Goal: Information Seeking & Learning: Learn about a topic

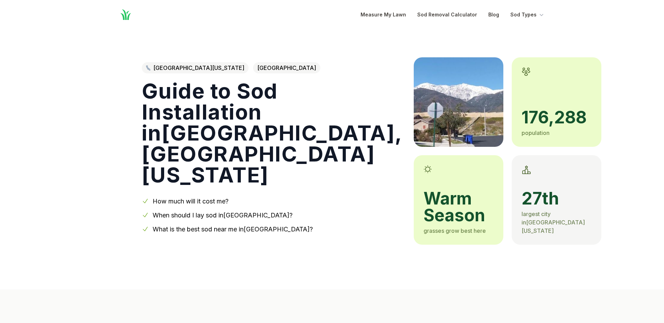
click at [520, 20] on nav "Home Open main menu Measure My Lawn Sod Removal Calculator Blog Sod Types" at bounding box center [332, 14] width 448 height 29
click at [525, 17] on button "Sod Types" at bounding box center [527, 15] width 35 height 8
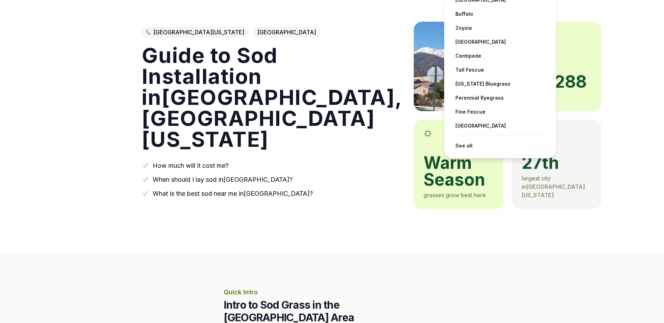
scroll to position [35, 0]
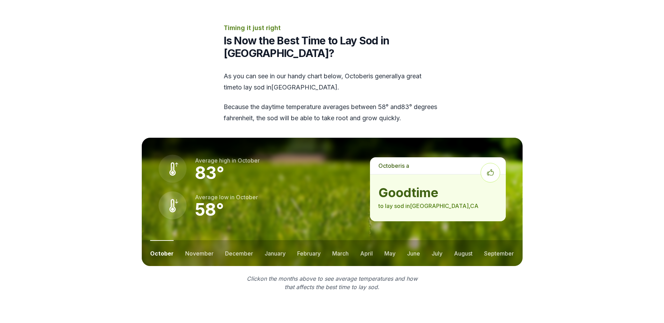
scroll to position [910, 0]
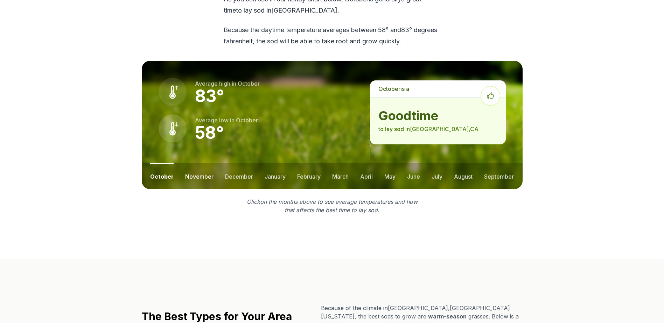
click at [197, 174] on button "november" at bounding box center [199, 176] width 28 height 26
click at [236, 174] on button "december" at bounding box center [238, 176] width 28 height 26
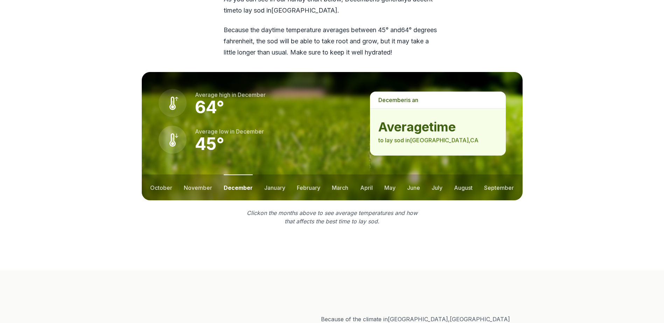
click at [286, 184] on ul "october november december january february march april may june july august sep…" at bounding box center [332, 188] width 381 height 26
click at [285, 185] on ul "october november december january february march april may june july august sep…" at bounding box center [332, 188] width 381 height 26
click at [279, 187] on button "january" at bounding box center [274, 188] width 21 height 26
click at [301, 187] on button "february" at bounding box center [309, 188] width 23 height 26
click at [326, 187] on ul "october november december january february march april may june july august sep…" at bounding box center [332, 188] width 381 height 26
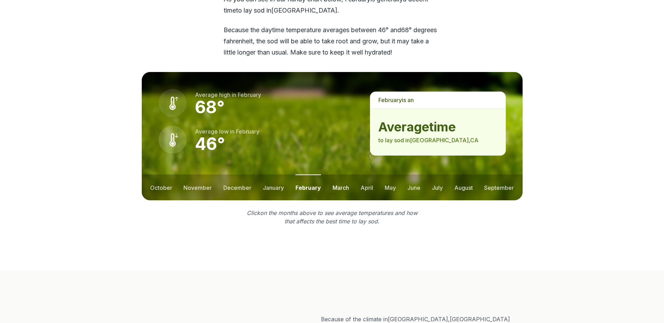
click at [342, 188] on button "march" at bounding box center [341, 188] width 16 height 26
click at [364, 188] on button "april" at bounding box center [367, 188] width 13 height 26
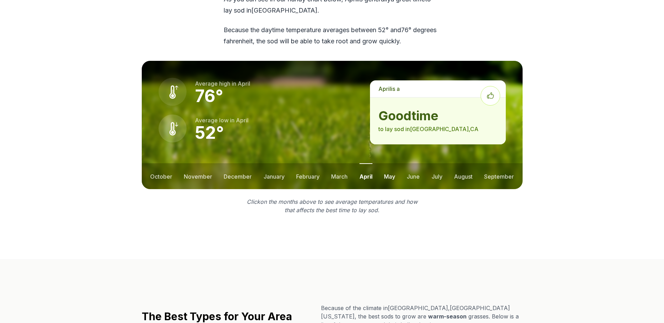
click at [389, 173] on button "may" at bounding box center [389, 176] width 11 height 26
click at [411, 174] on button "june" at bounding box center [413, 176] width 13 height 26
click at [439, 171] on button "july" at bounding box center [437, 176] width 11 height 26
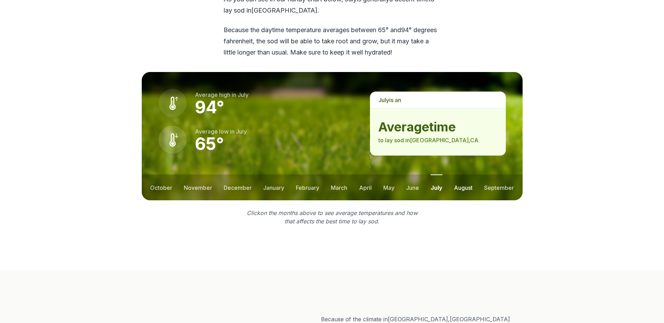
click at [462, 186] on button "august" at bounding box center [463, 188] width 19 height 26
click at [507, 187] on button "september" at bounding box center [500, 188] width 30 height 26
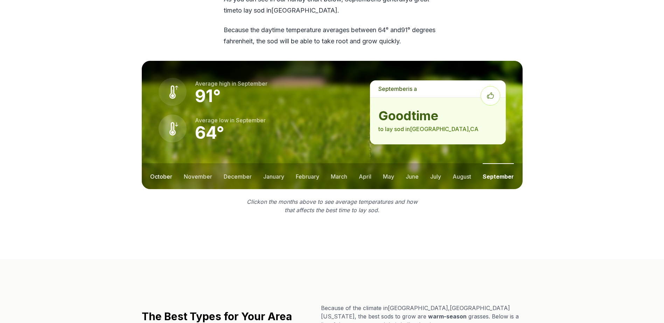
click at [160, 174] on button "october" at bounding box center [161, 176] width 22 height 26
click at [199, 174] on button "november" at bounding box center [199, 176] width 28 height 26
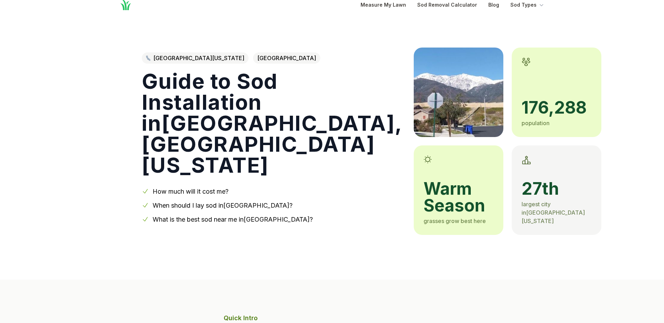
scroll to position [0, 0]
